Goal: Task Accomplishment & Management: Complete application form

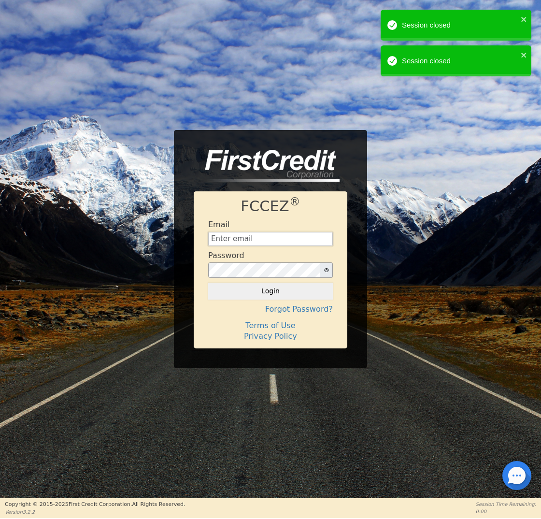
type input "[EMAIL_ADDRESS][DOMAIN_NAME]"
click at [278, 292] on button "Login" at bounding box center [270, 290] width 125 height 16
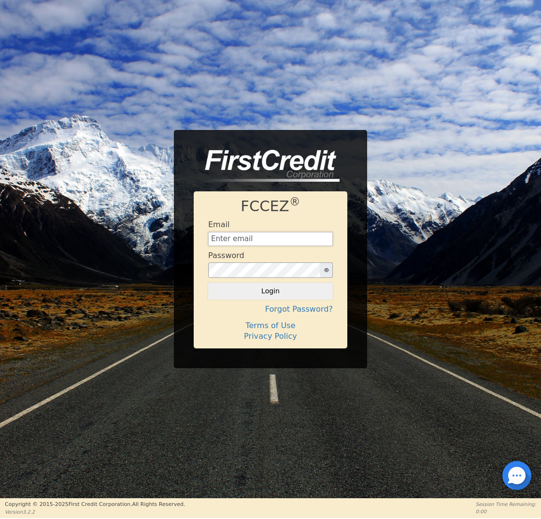
type input "[EMAIL_ADDRESS][DOMAIN_NAME]"
click at [278, 288] on button "Login" at bounding box center [270, 290] width 125 height 16
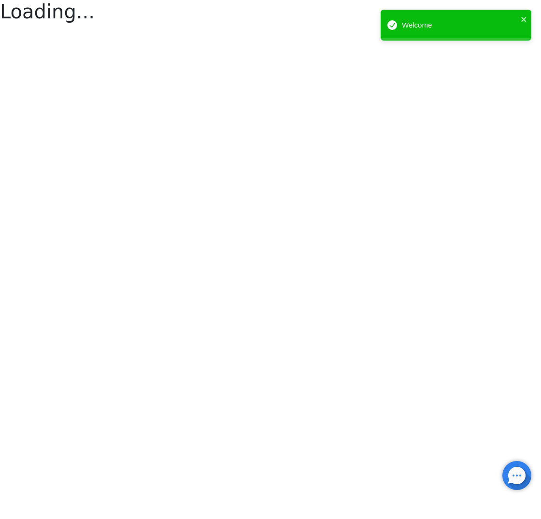
click at [274, 26] on html "Loading... Welcome" at bounding box center [270, 13] width 541 height 26
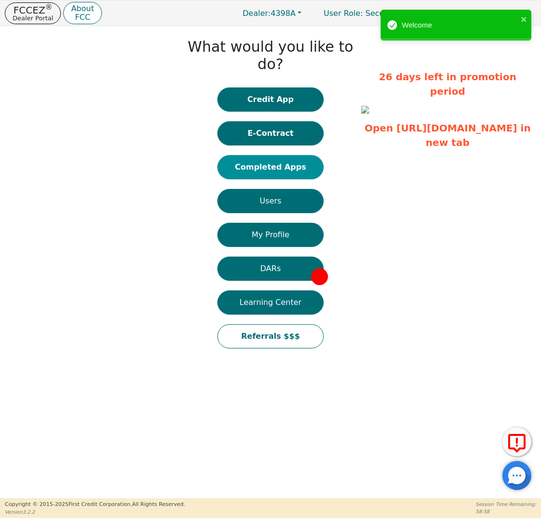
click at [298, 155] on button "Completed Apps" at bounding box center [270, 167] width 106 height 24
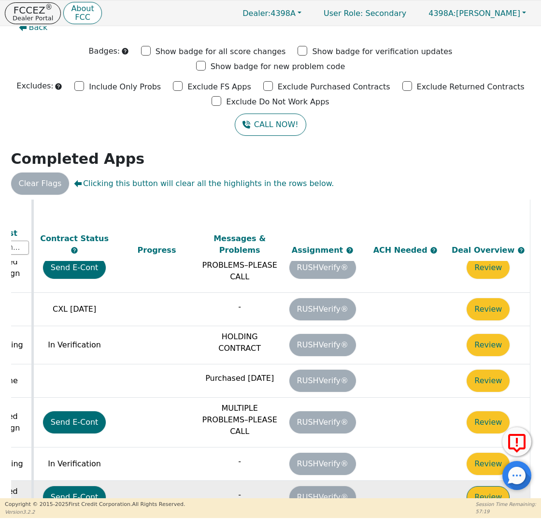
scroll to position [500, 540]
click at [493, 486] on button "Review" at bounding box center [487, 497] width 43 height 22
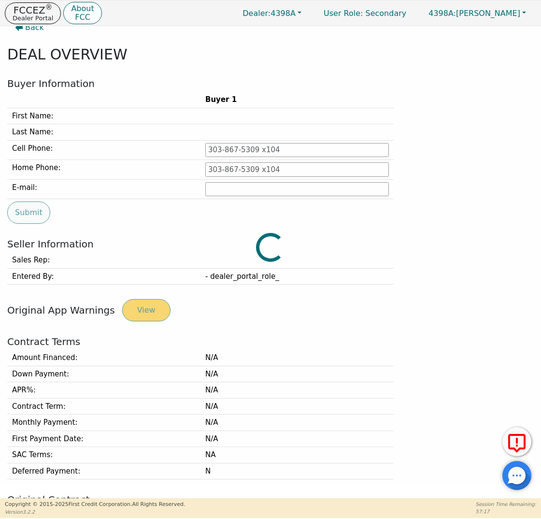
type input "620-797-6033"
type input "fernandarod621@gmail.com"
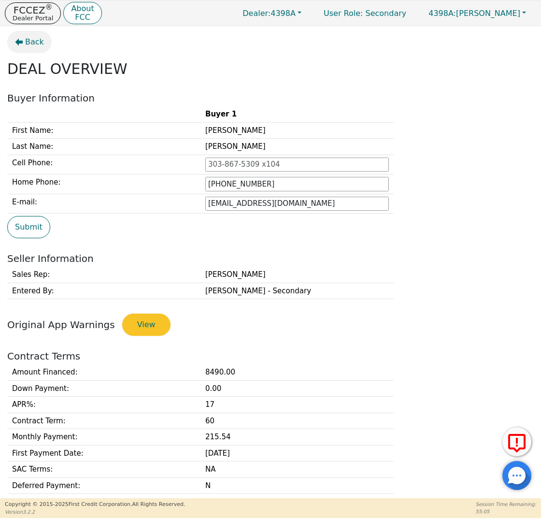
click at [29, 41] on span "Back" at bounding box center [34, 42] width 19 height 12
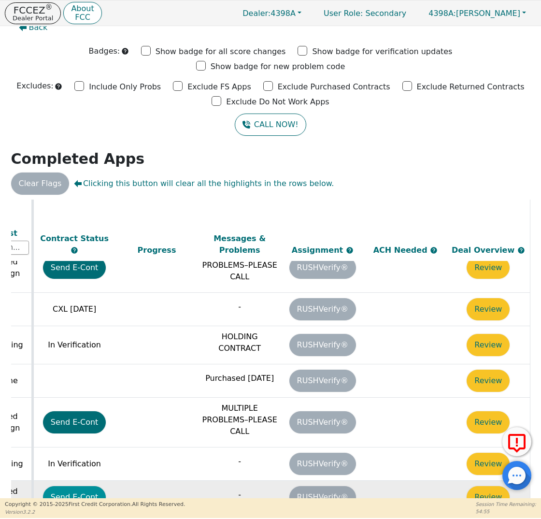
click at [70, 486] on button "Send E-Cont" at bounding box center [74, 497] width 63 height 22
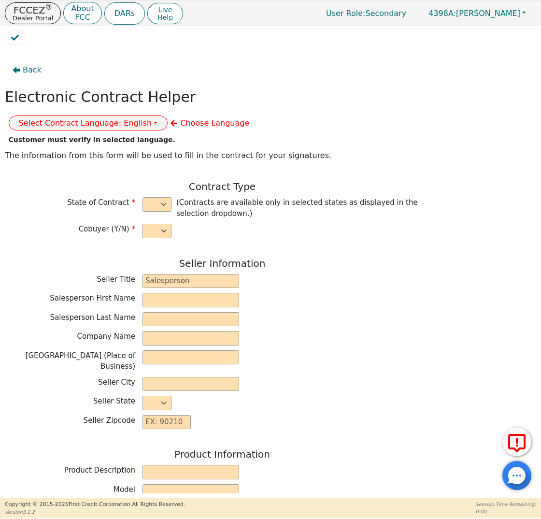
select select "n"
type input "Credit Department"
type input "GABRIELA"
type input "MENDEZ"
type input "INTEGRITY SOLUTIONS FLORIDA"
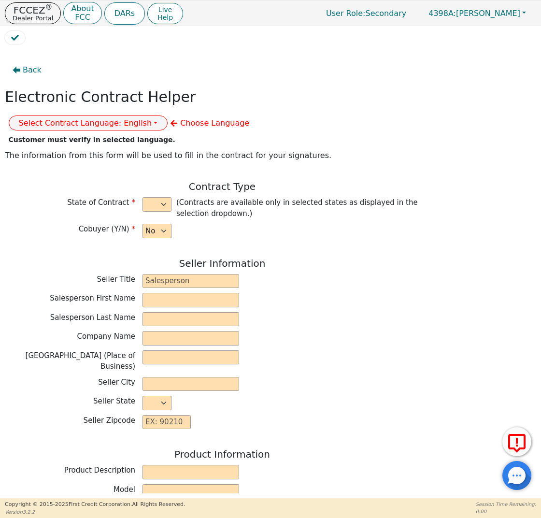
type input "7362 FUTURES DR UNIT 4"
type input "ORLANDO"
select select "FL"
type input "32819"
type input "RAUL"
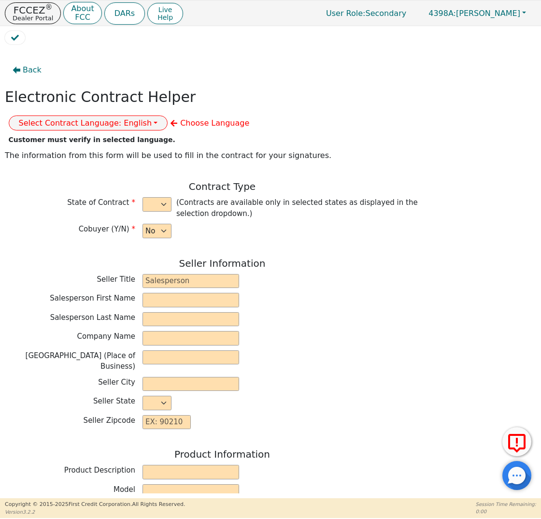
type input "RODRIGUEZ"
type input "fernandarod621@gmail.com"
type input "1620 LAKIN AVENUE"
type input "GREAT BEND"
select select "KS"
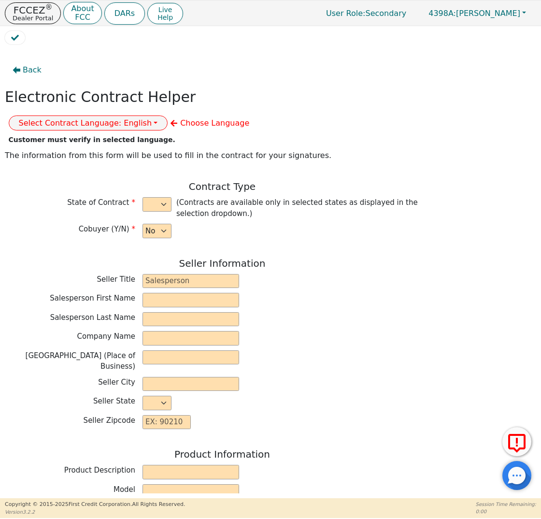
type input "67530"
type input "2025-09-05"
type input "17.99"
type input "2025-10-03"
type input "60"
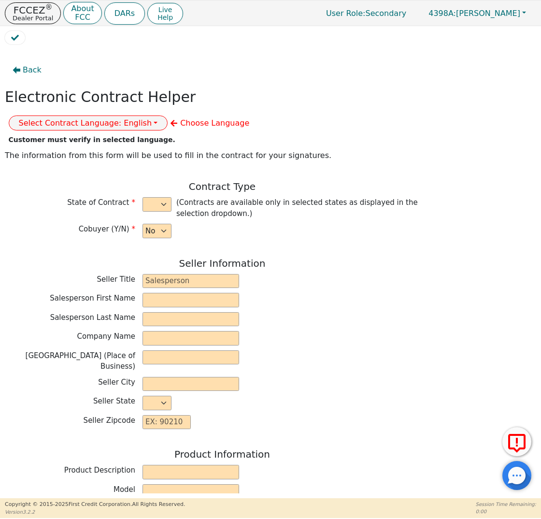
type input "0"
type input "8490.00"
type input "0.00"
type input "8490.00"
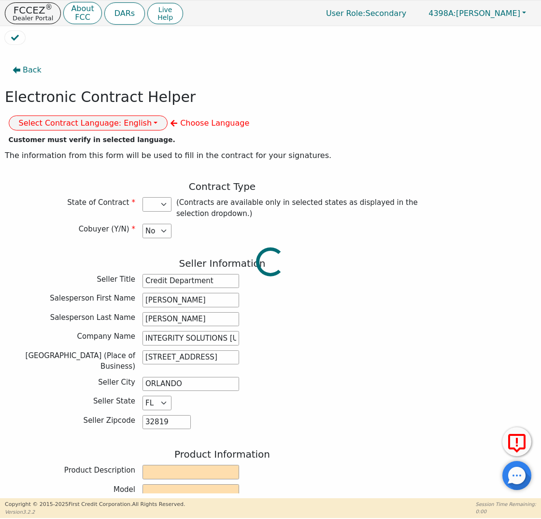
select select "KS"
click at [168, 115] on button "Select Contract Language: English" at bounding box center [88, 122] width 159 height 15
click at [85, 149] on link "Spanish" at bounding box center [47, 155] width 76 height 13
select select
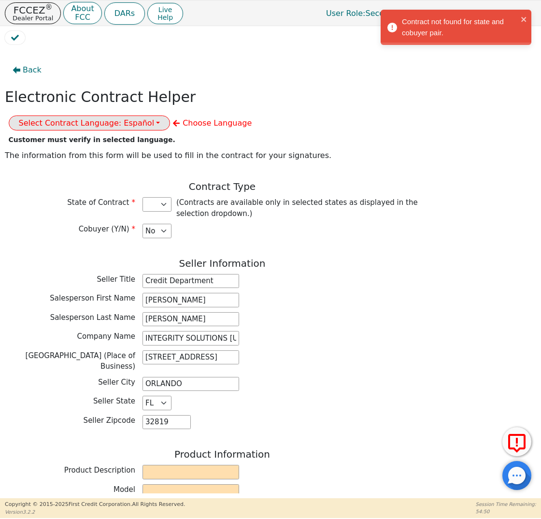
scroll to position [433, 0]
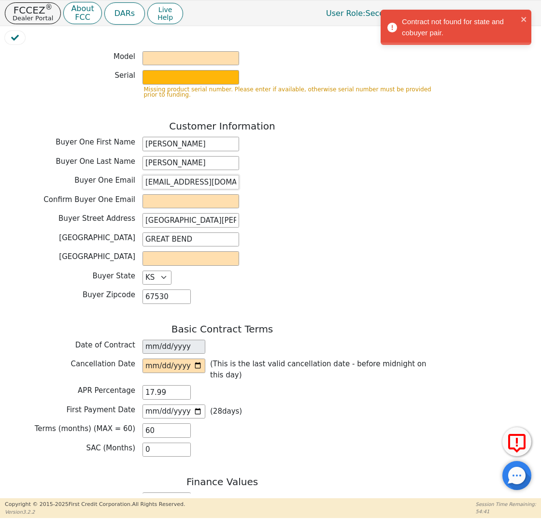
drag, startPoint x: 144, startPoint y: 156, endPoint x: 286, endPoint y: 159, distance: 142.0
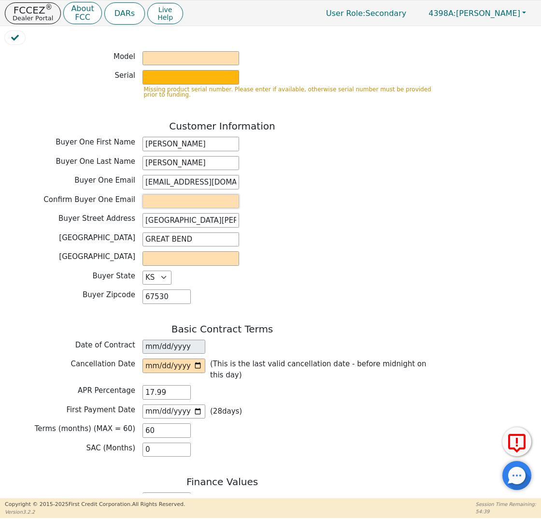
click at [149, 194] on input "email" at bounding box center [190, 201] width 97 height 14
click at [152, 194] on input "email" at bounding box center [190, 201] width 97 height 14
paste input "fernandarod621@gmail.com"
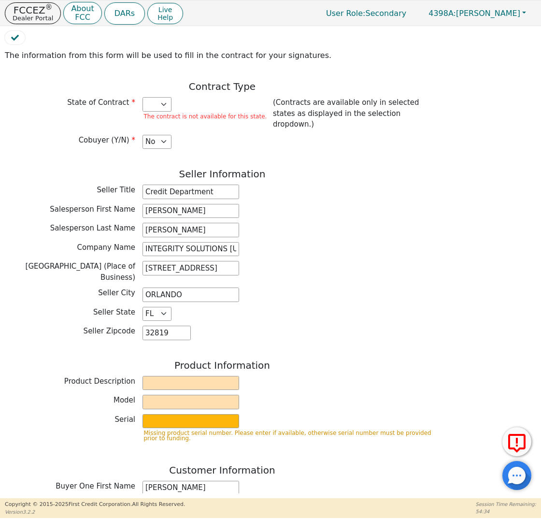
scroll to position [28, 0]
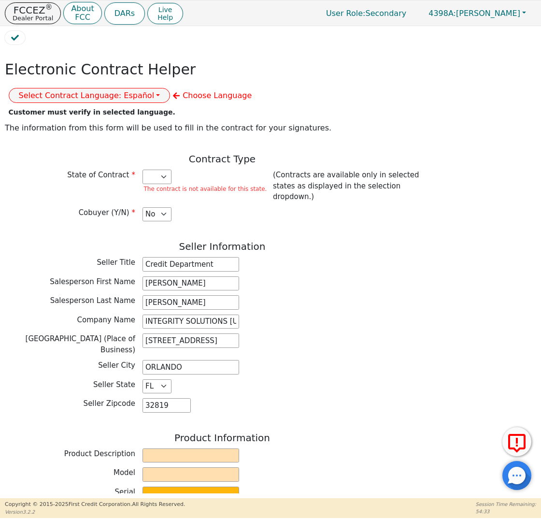
type input "fernandarod621@gmail.com"
click at [170, 88] on button "Select Contract Language: Español" at bounding box center [90, 95] width 162 height 15
click at [85, 109] on link "English" at bounding box center [47, 115] width 76 height 13
select select "KS"
click at [380, 295] on div "Salesperson Last Name MENDEZ" at bounding box center [222, 302] width 435 height 14
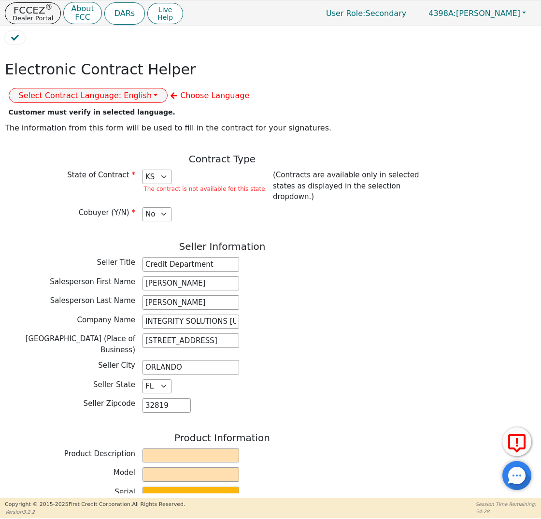
scroll to position [188, 0]
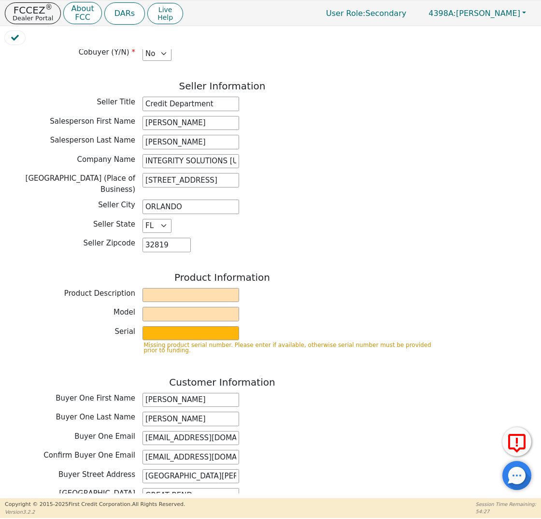
click at [182, 288] on div "Product Description" at bounding box center [222, 296] width 435 height 17
click at [184, 288] on input "text" at bounding box center [190, 295] width 97 height 14
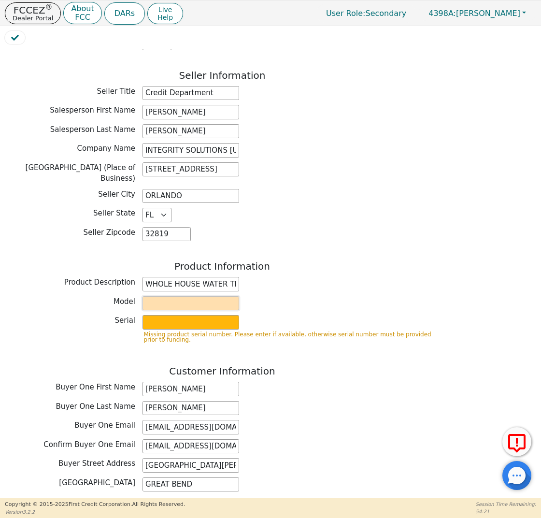
type input "WHOLE HOUSE WATER TREATMENT SYSTEM"
type input "WATTS"
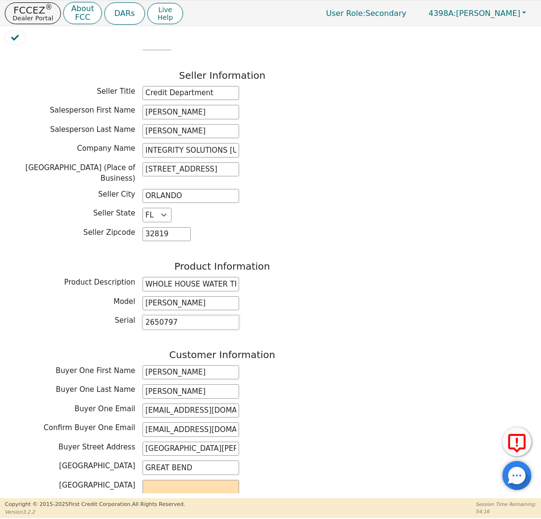
type input "2650797"
click at [354, 315] on div "Serial 2650797" at bounding box center [222, 322] width 435 height 14
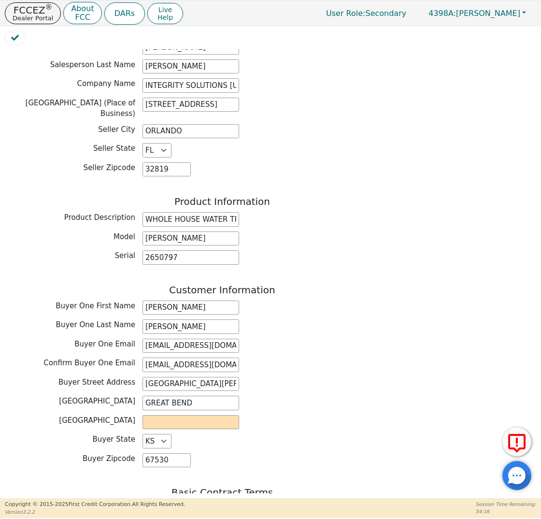
scroll to position [368, 0]
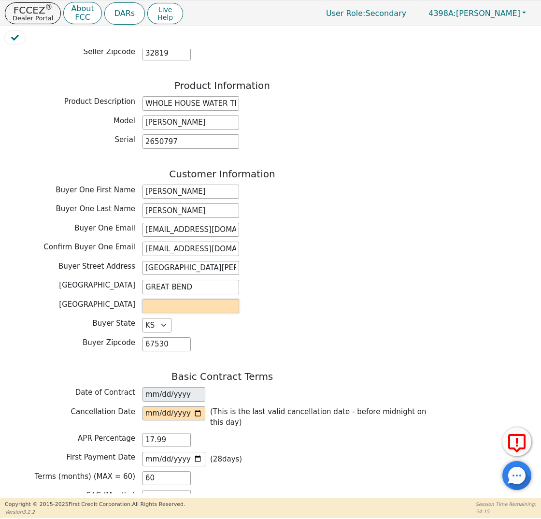
click at [176, 299] on input "text" at bounding box center [190, 306] width 97 height 14
type input "BARTON"
click at [168, 406] on input "date" at bounding box center [173, 413] width 63 height 14
click at [162, 406] on input "date" at bounding box center [173, 413] width 63 height 14
type input "2025-09-09"
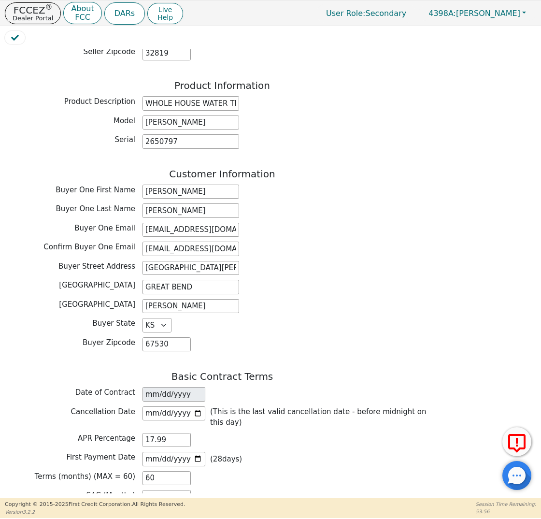
click at [312, 433] on div "APR Percentage 17.99" at bounding box center [222, 441] width 435 height 17
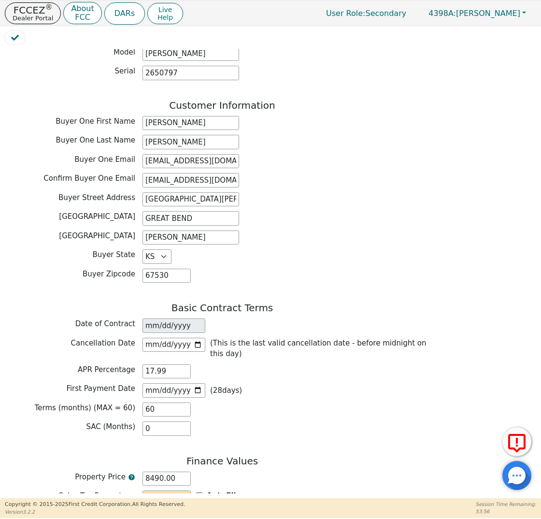
scroll to position [499, 0]
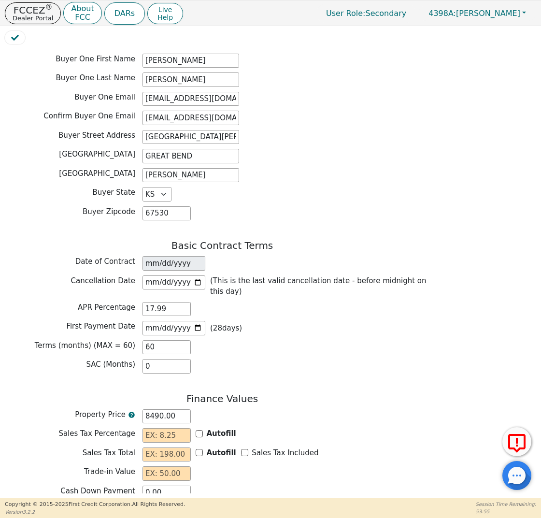
click at [160, 409] on div "Property Price 8490.00" at bounding box center [222, 417] width 435 height 17
click at [160, 428] on input "text" at bounding box center [166, 435] width 48 height 14
type input "0.00"
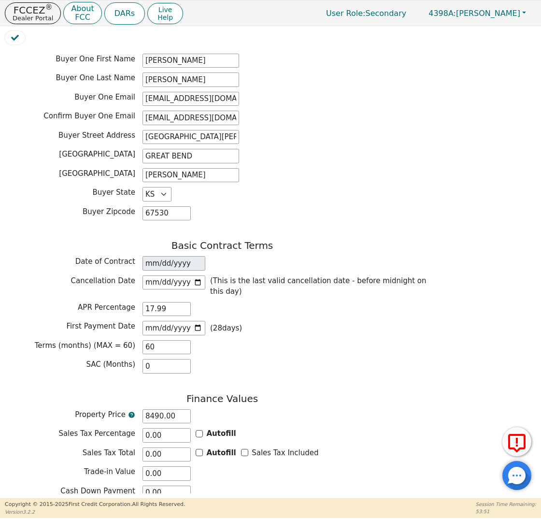
click at [292, 485] on div "Cash Down Payment 0.00" at bounding box center [222, 492] width 435 height 14
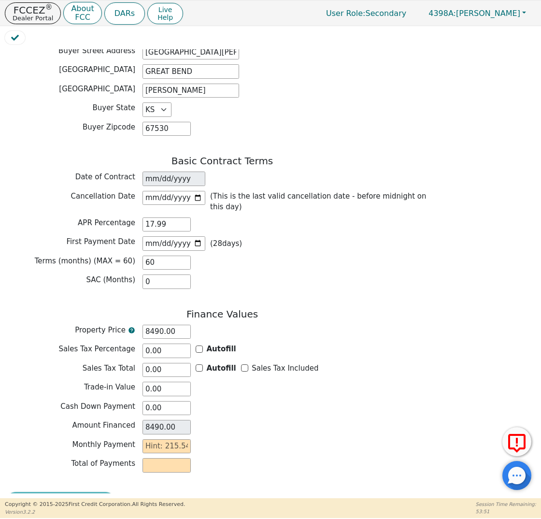
scroll to position [583, 0]
click at [167, 439] on input "text" at bounding box center [166, 446] width 48 height 14
type input "2"
type input "120.00"
type input "21"
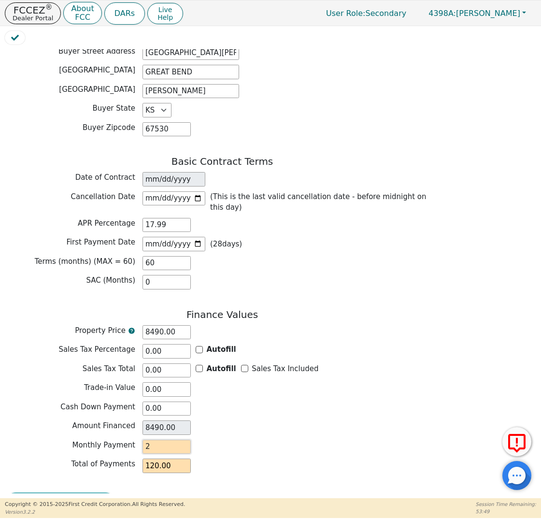
type input "1260.00"
type input "215"
type input "12900.00"
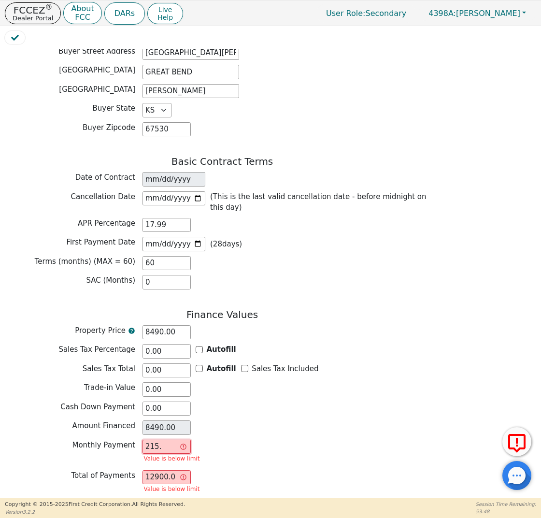
type input "215.5"
type input "12930.00"
type input "215.54"
type input "12932.40"
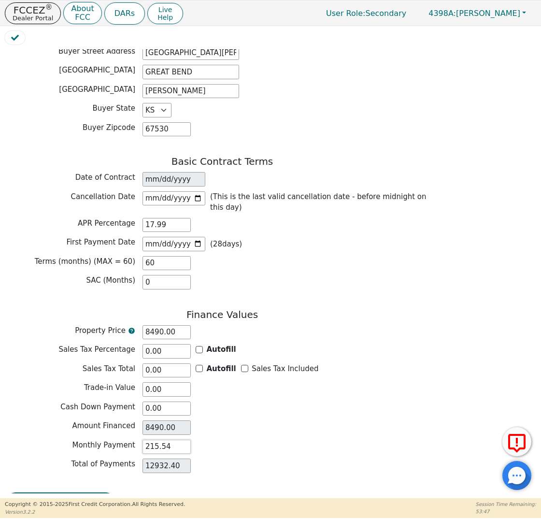
type input "215.54"
click at [55, 492] on button "Review & Begin Contract" at bounding box center [61, 503] width 112 height 22
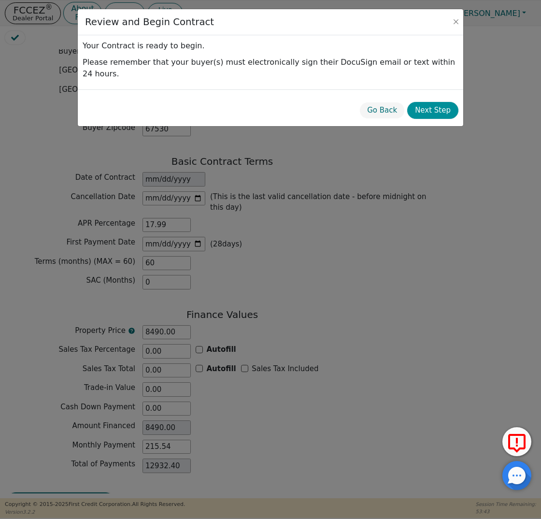
click at [447, 102] on button "Next Step" at bounding box center [432, 110] width 51 height 17
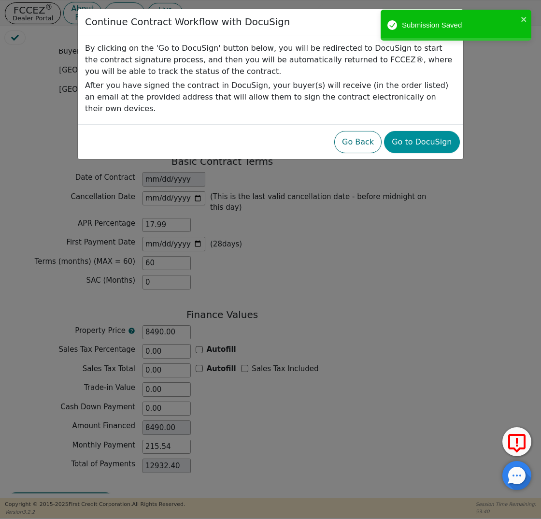
click at [437, 131] on button "Go to DocuSign" at bounding box center [421, 142] width 75 height 22
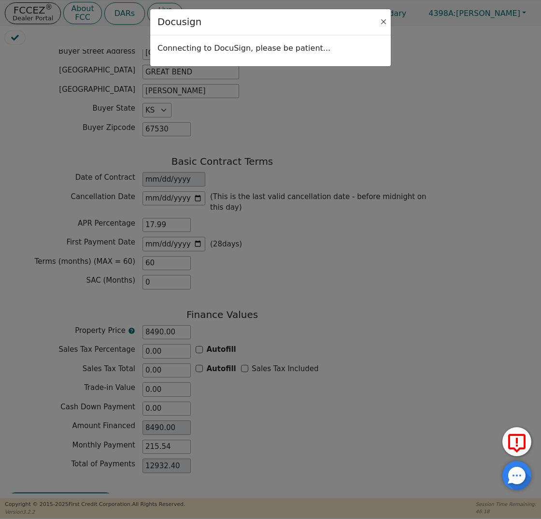
click at [387, 24] on button "Close" at bounding box center [384, 22] width 10 height 10
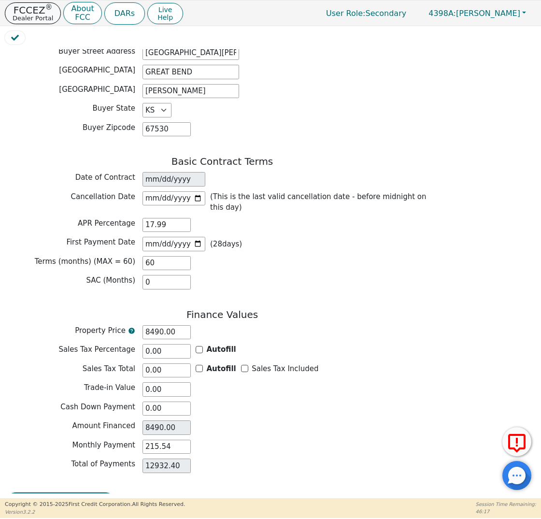
click at [35, 15] on p "Dealer Portal" at bounding box center [33, 18] width 41 height 6
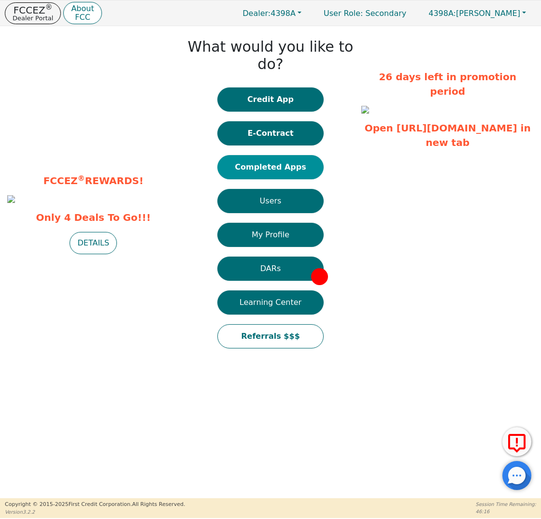
click at [282, 156] on button "Completed Apps" at bounding box center [270, 167] width 106 height 24
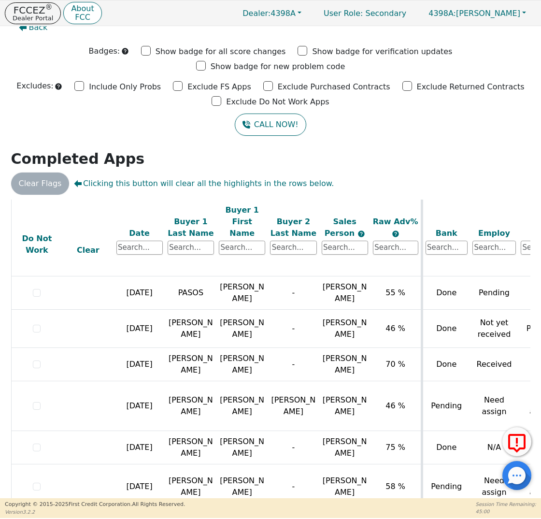
scroll to position [511, 0]
